Goal: Information Seeking & Learning: Learn about a topic

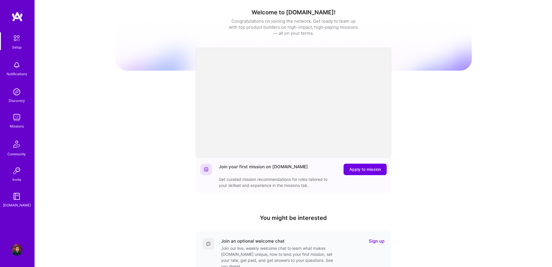
click at [13, 118] on img at bounding box center [16, 117] width 11 height 11
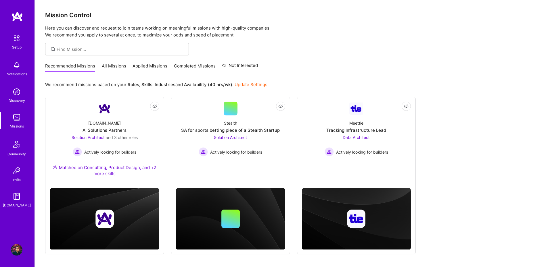
click at [119, 65] on link "All Missions" at bounding box center [114, 67] width 24 height 9
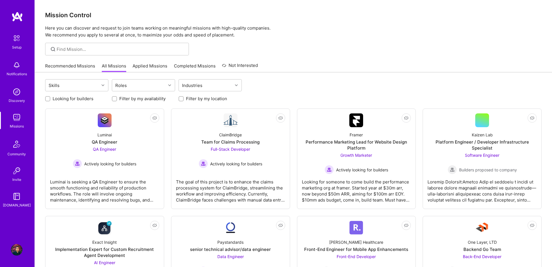
click at [147, 65] on link "Applied Missions" at bounding box center [149, 67] width 35 height 9
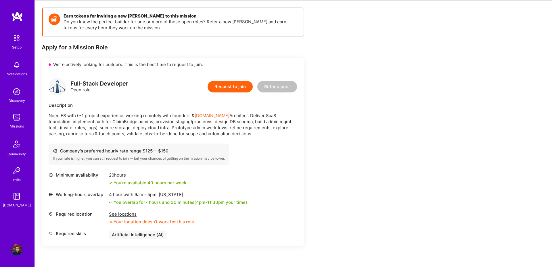
scroll to position [79, 0]
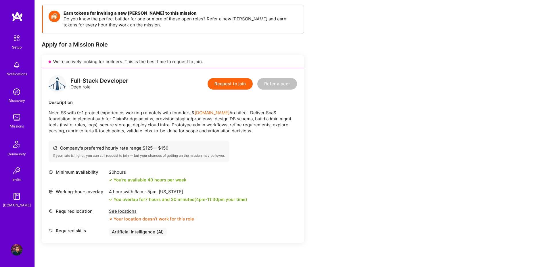
drag, startPoint x: 153, startPoint y: 120, endPoint x: 296, endPoint y: 129, distance: 143.1
click at [296, 129] on p "Need FS with 0-1 project experience, working remotely with founders & [DOMAIN_N…" at bounding box center [173, 122] width 248 height 24
click at [129, 213] on div "See locations" at bounding box center [151, 211] width 85 height 6
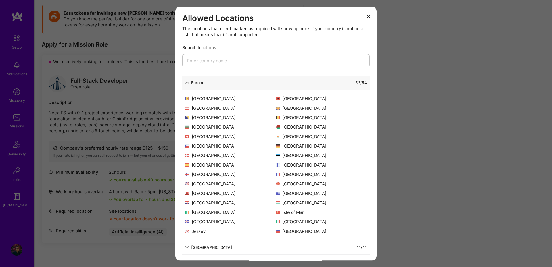
click at [369, 14] on button "modal" at bounding box center [368, 15] width 7 height 9
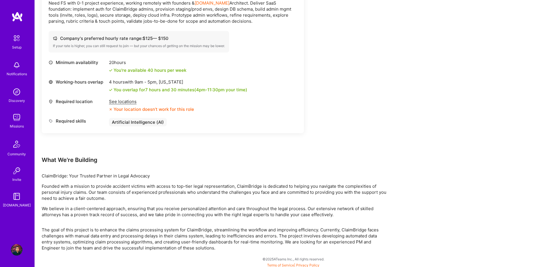
scroll to position [191, 0]
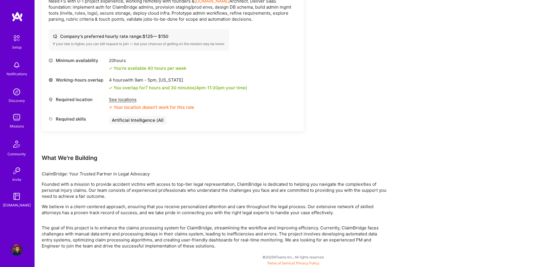
click at [343, 224] on div "Earn tokens for inviting a new A.Teamer to this mission Do you know the perfect…" at bounding box center [214, 71] width 345 height 356
drag, startPoint x: 343, startPoint y: 224, endPoint x: 363, endPoint y: 230, distance: 20.9
click at [343, 224] on div "Earn tokens for inviting a new A.Teamer to this mission Do you know the perfect…" at bounding box center [214, 71] width 345 height 356
click at [385, 234] on p "The goal of this project is to enhance the claims processing system for ClaimBr…" at bounding box center [214, 237] width 345 height 24
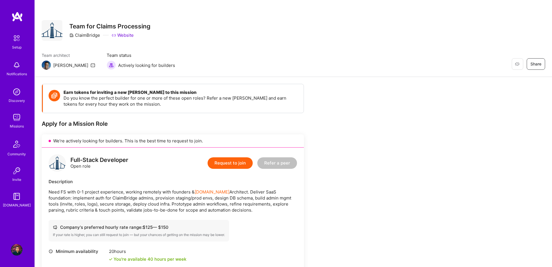
scroll to position [159, 0]
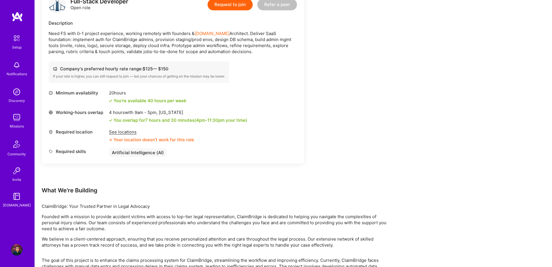
click at [129, 132] on div "See locations" at bounding box center [151, 132] width 85 height 6
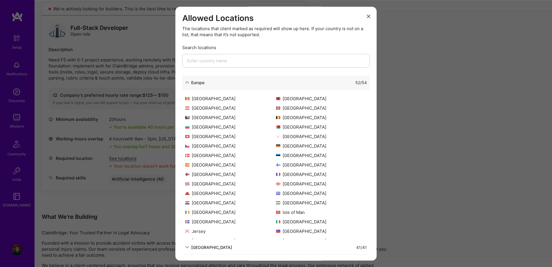
scroll to position [191, 0]
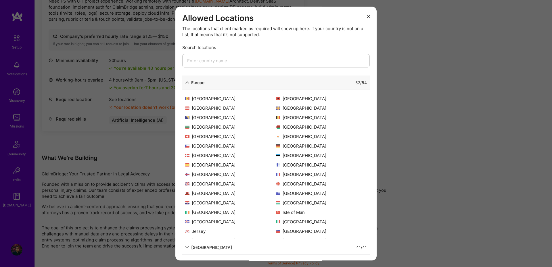
click at [200, 246] on div "North America" at bounding box center [211, 247] width 41 height 6
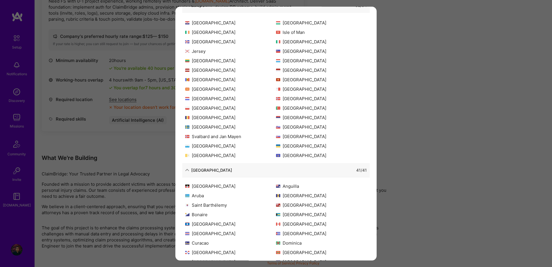
scroll to position [131, 0]
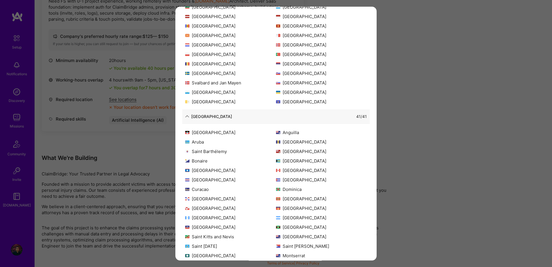
click at [403, 32] on div "Allowed Locations The locations that client marked as required will show up her…" at bounding box center [276, 133] width 552 height 267
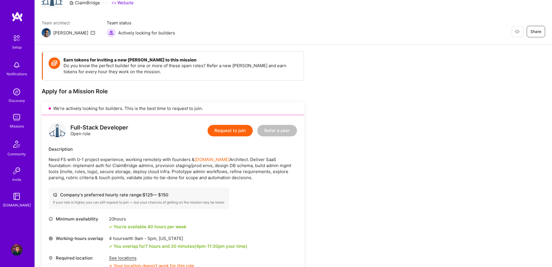
scroll to position [0, 0]
